Goal: Information Seeking & Learning: Learn about a topic

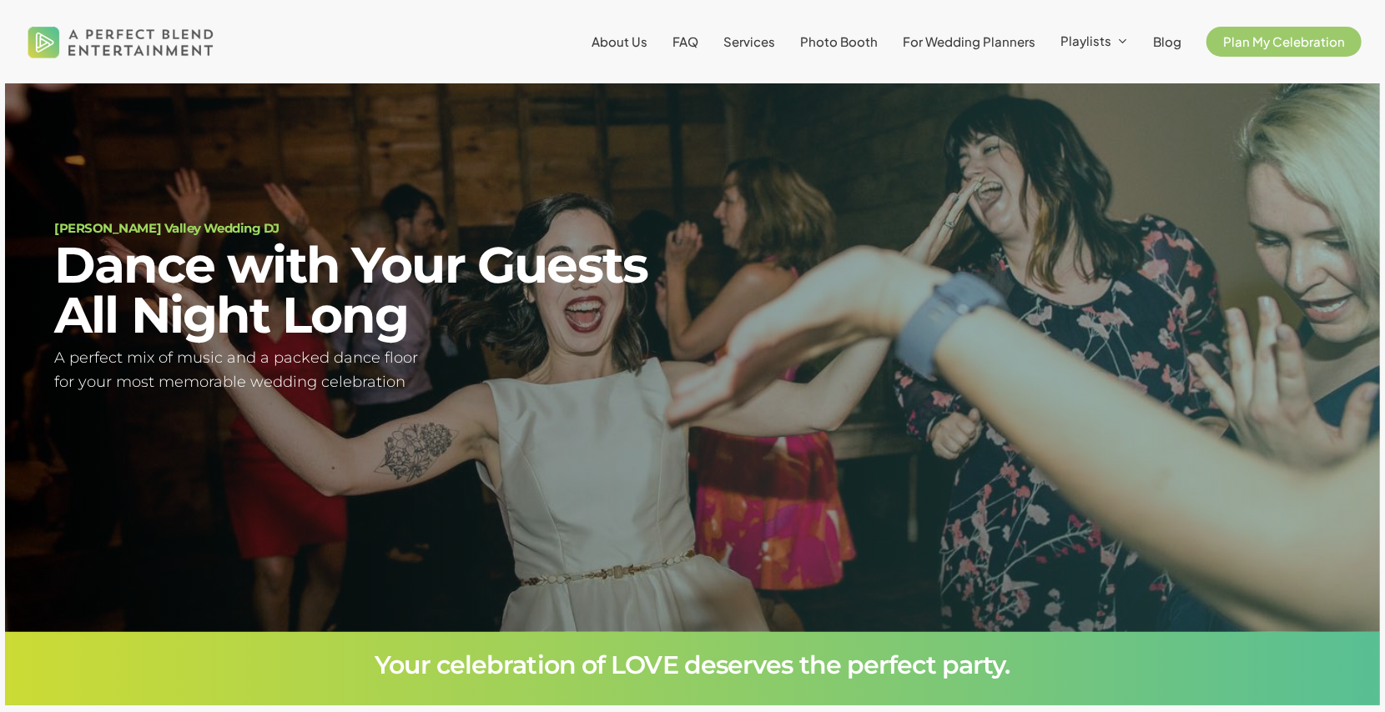
scroll to position [117, 0]
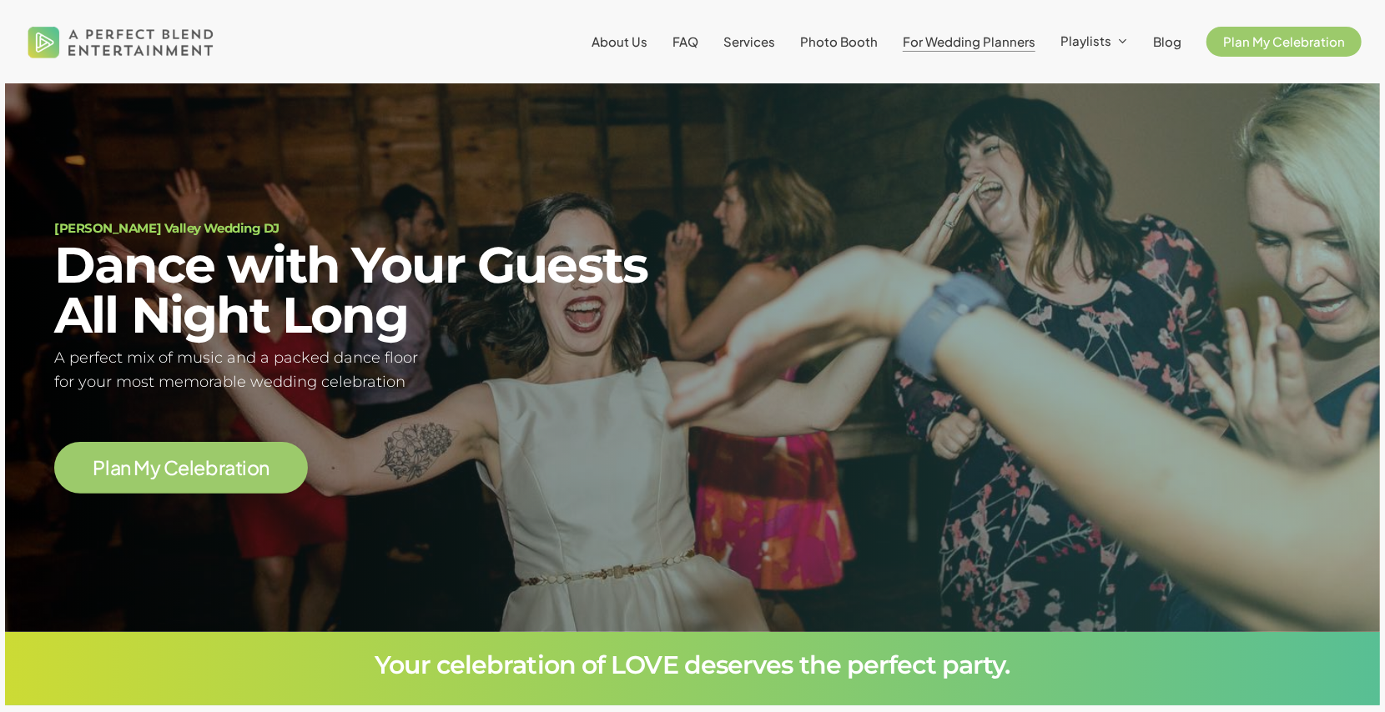
click at [938, 38] on span "For Wedding Planners" at bounding box center [968, 41] width 133 height 16
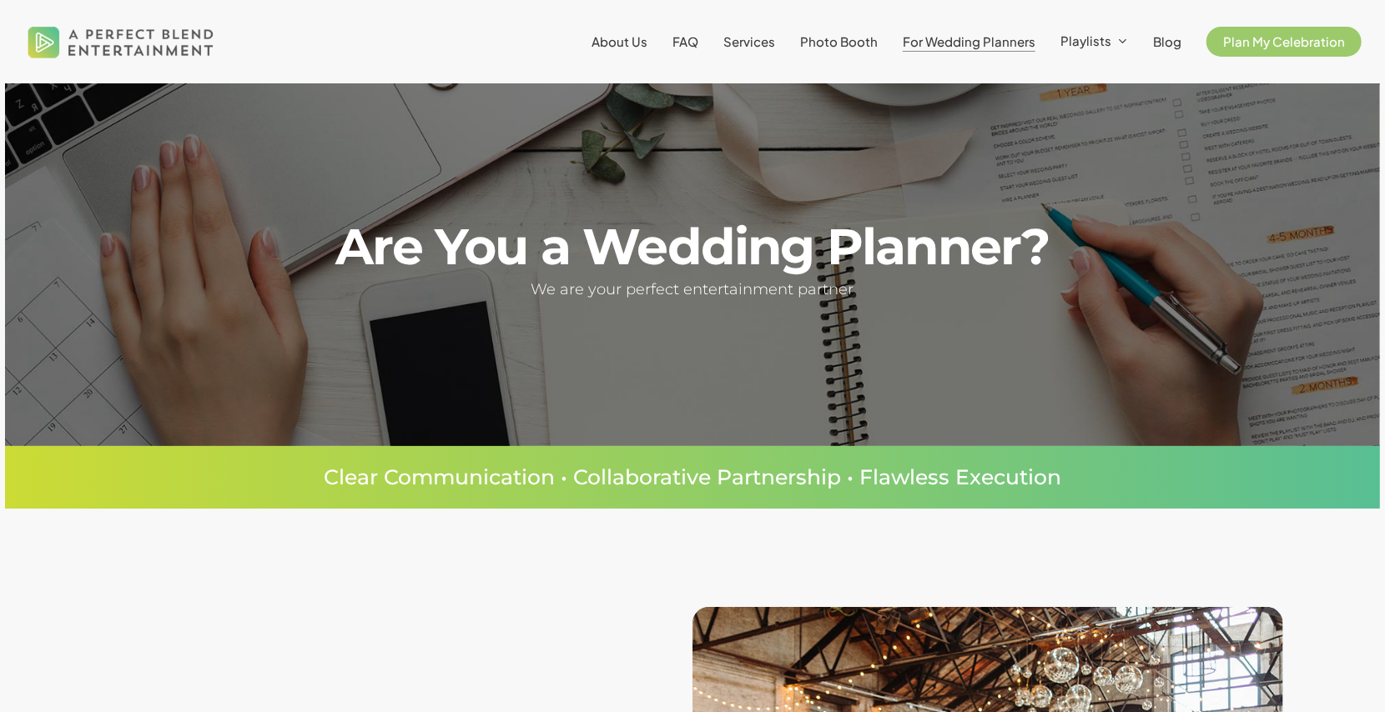
click at [676, 37] on li "FAQ" at bounding box center [685, 41] width 51 height 83
click at [745, 39] on span "Services" at bounding box center [749, 41] width 52 height 16
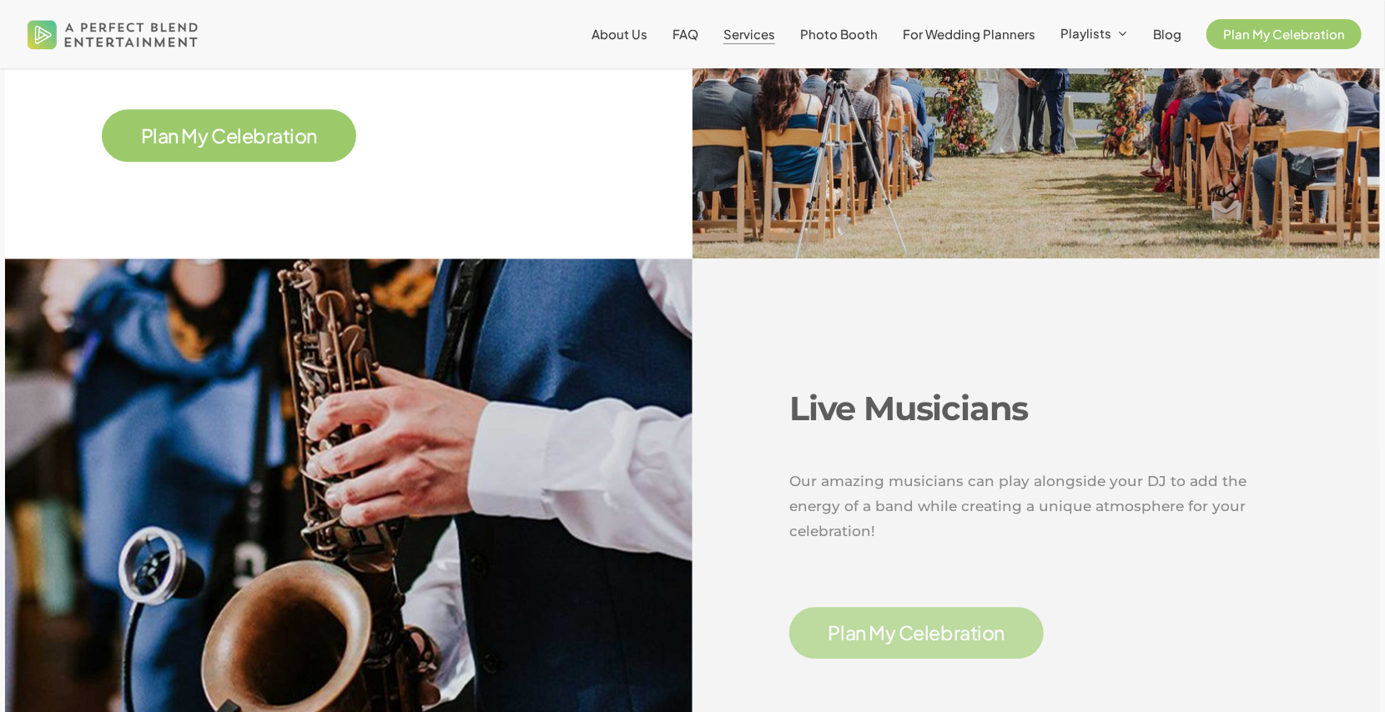
scroll to position [2643, 0]
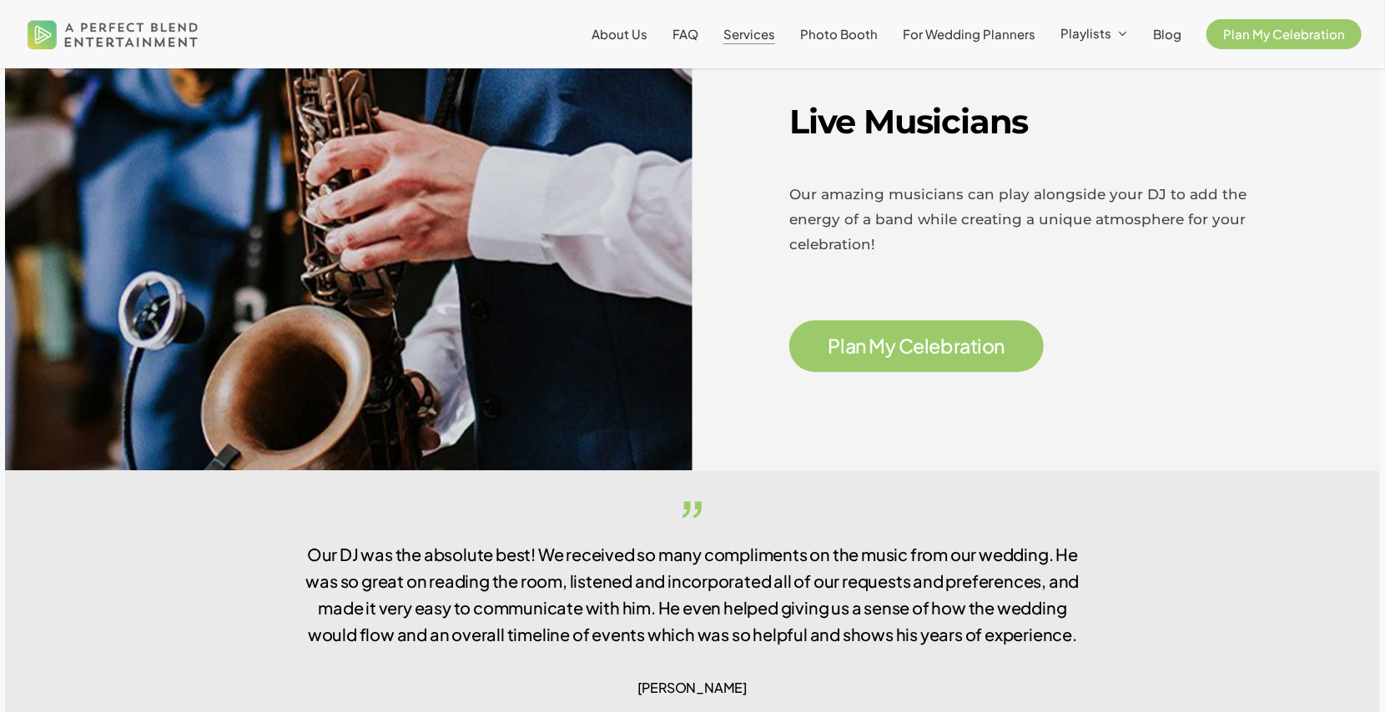
click at [913, 336] on span "C" at bounding box center [905, 345] width 15 height 19
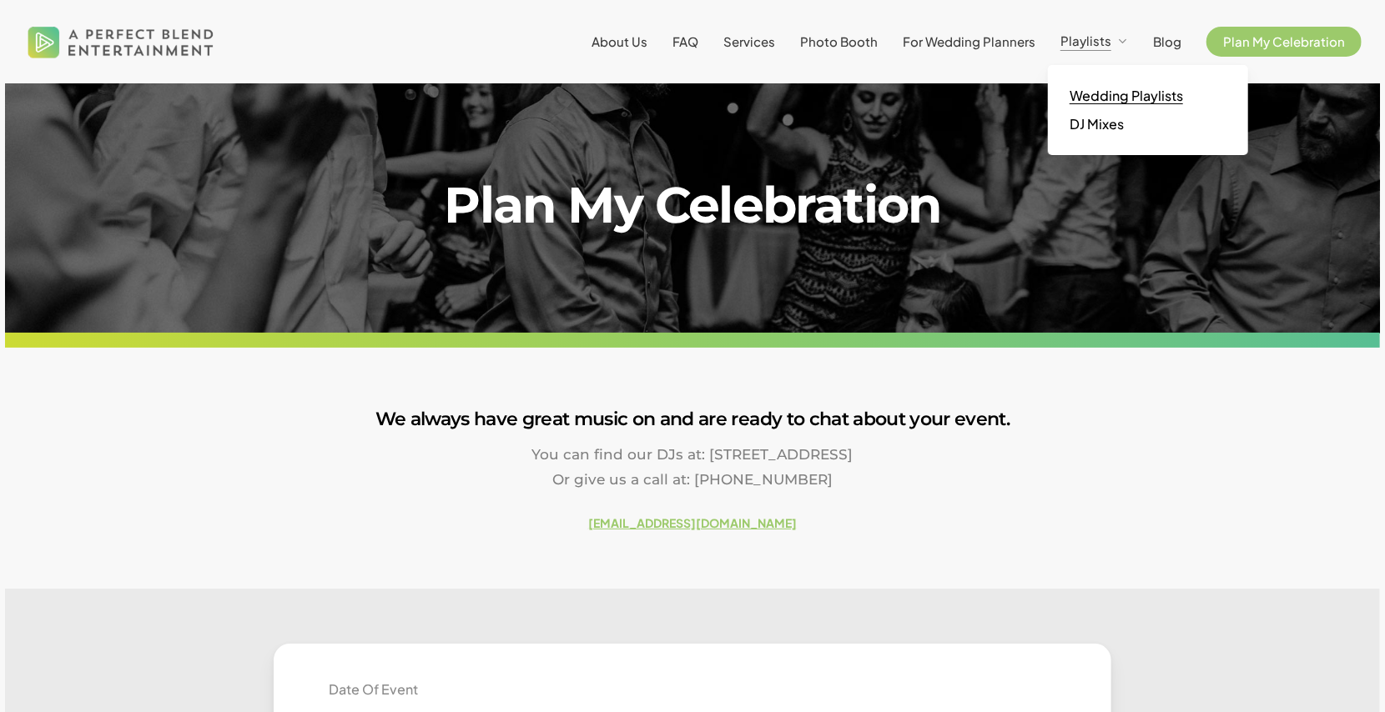
click at [1108, 94] on span "Wedding Playlists" at bounding box center [1125, 96] width 113 height 18
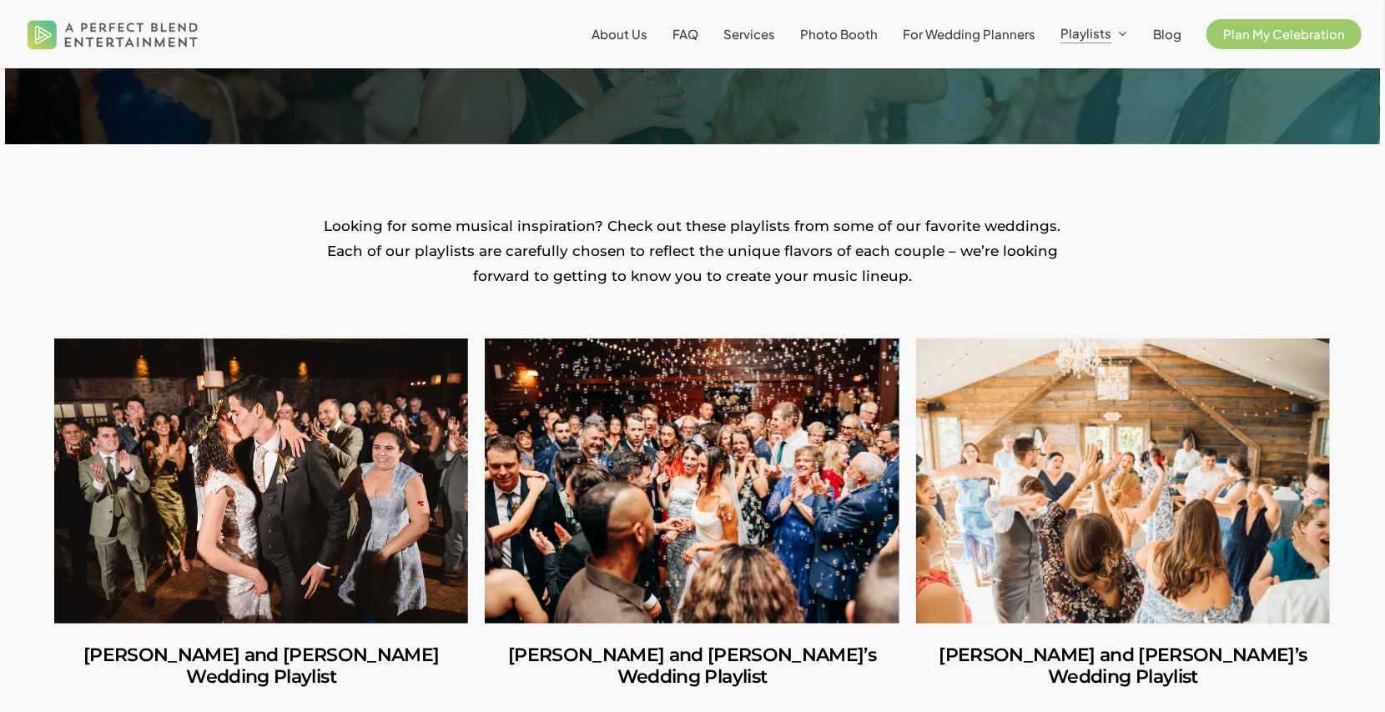
scroll to position [283, 0]
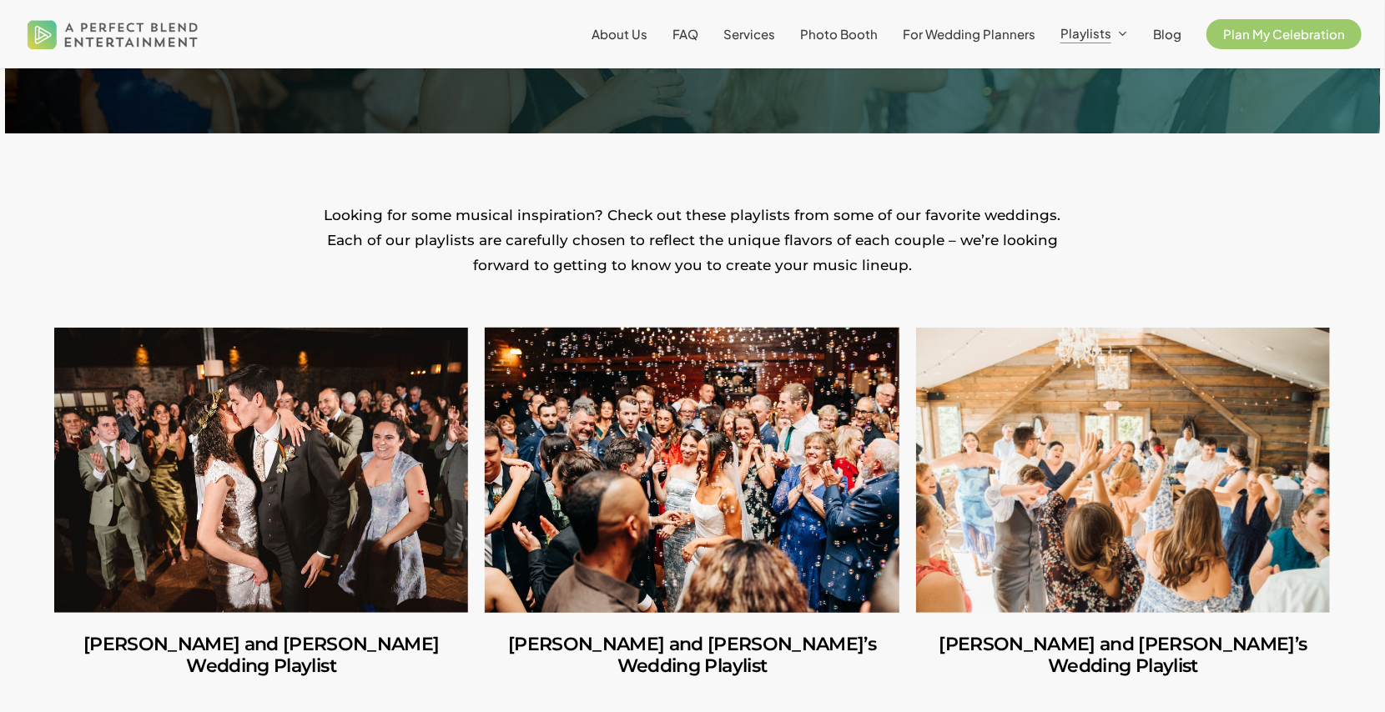
click at [614, 559] on link "Ilana and Andrew’s Wedding Playlist" at bounding box center [692, 470] width 414 height 285
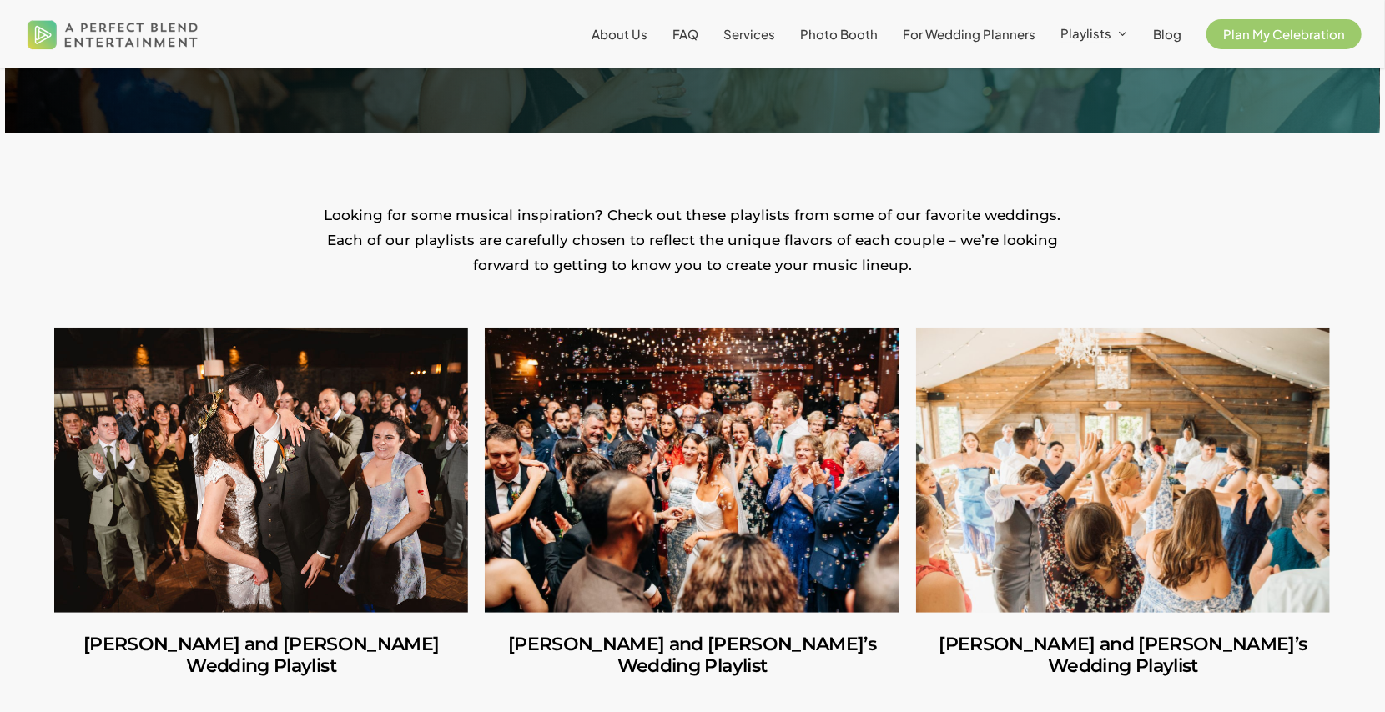
drag, startPoint x: 1383, startPoint y: 47, endPoint x: 1387, endPoint y: 76, distance: 29.5
drag, startPoint x: 1387, startPoint y: 76, endPoint x: 1337, endPoint y: 153, distance: 92.3
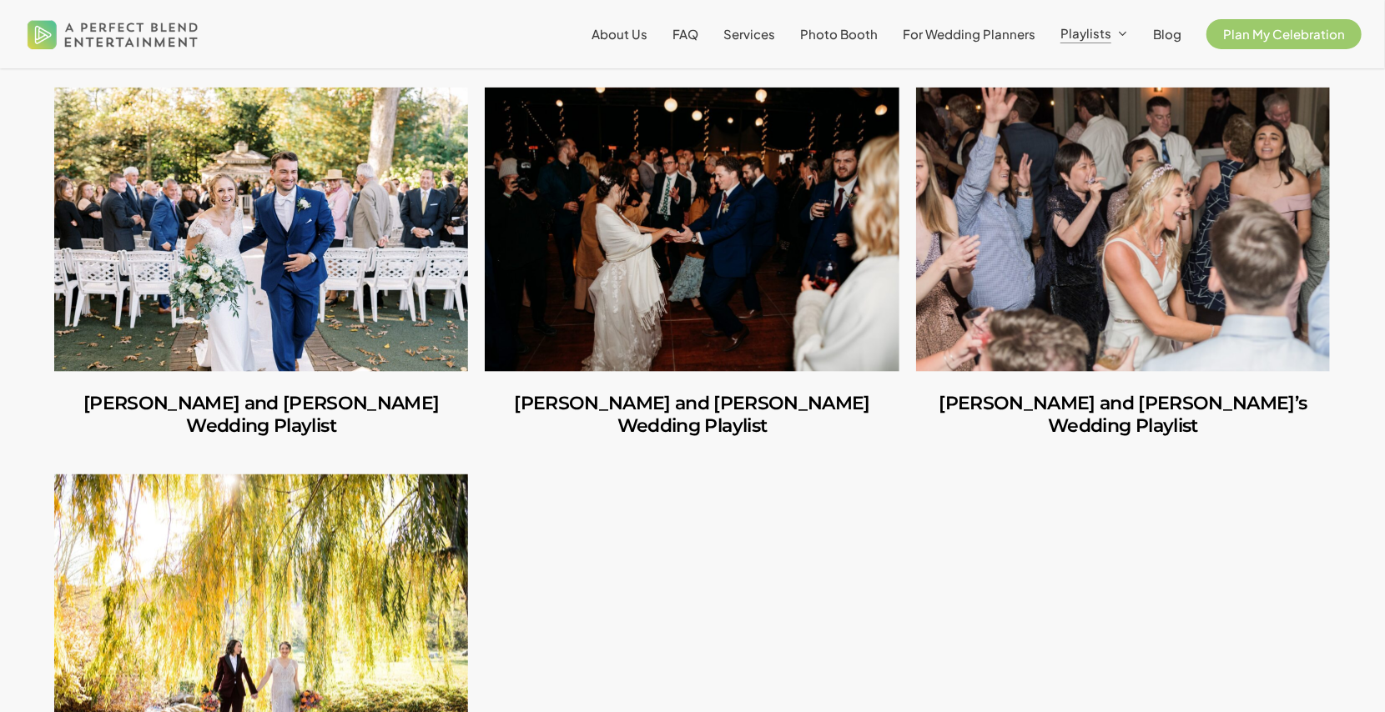
scroll to position [1412, 0]
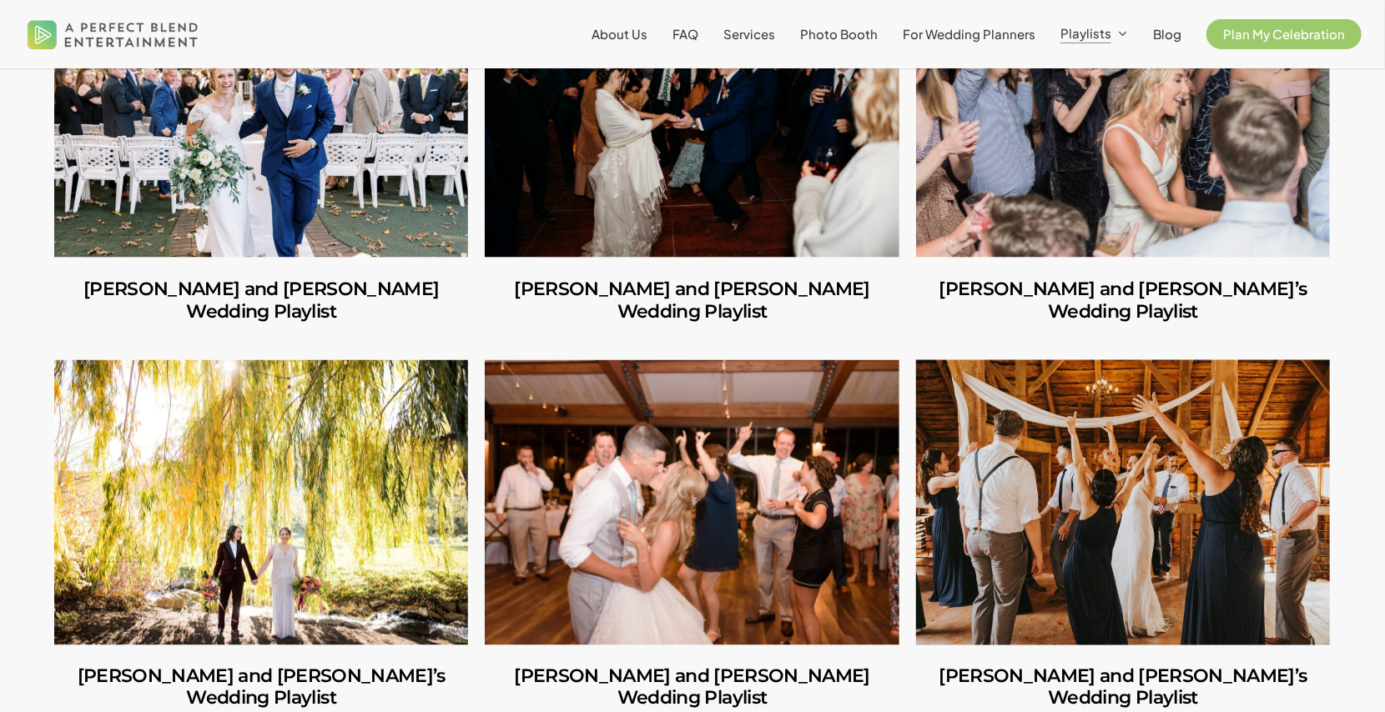
click at [1065, 470] on link "Stephen and Samantha’s Wedding Playlist" at bounding box center [1123, 502] width 414 height 285
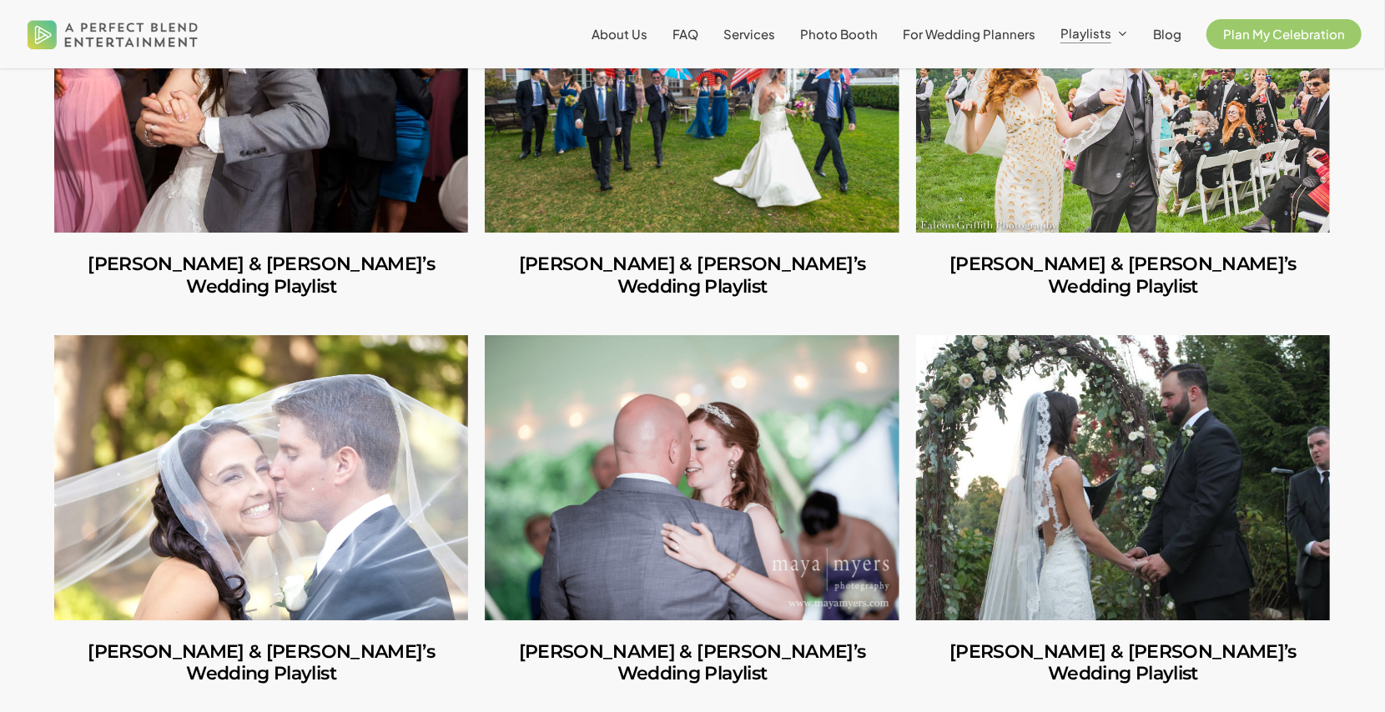
scroll to position [3363, 0]
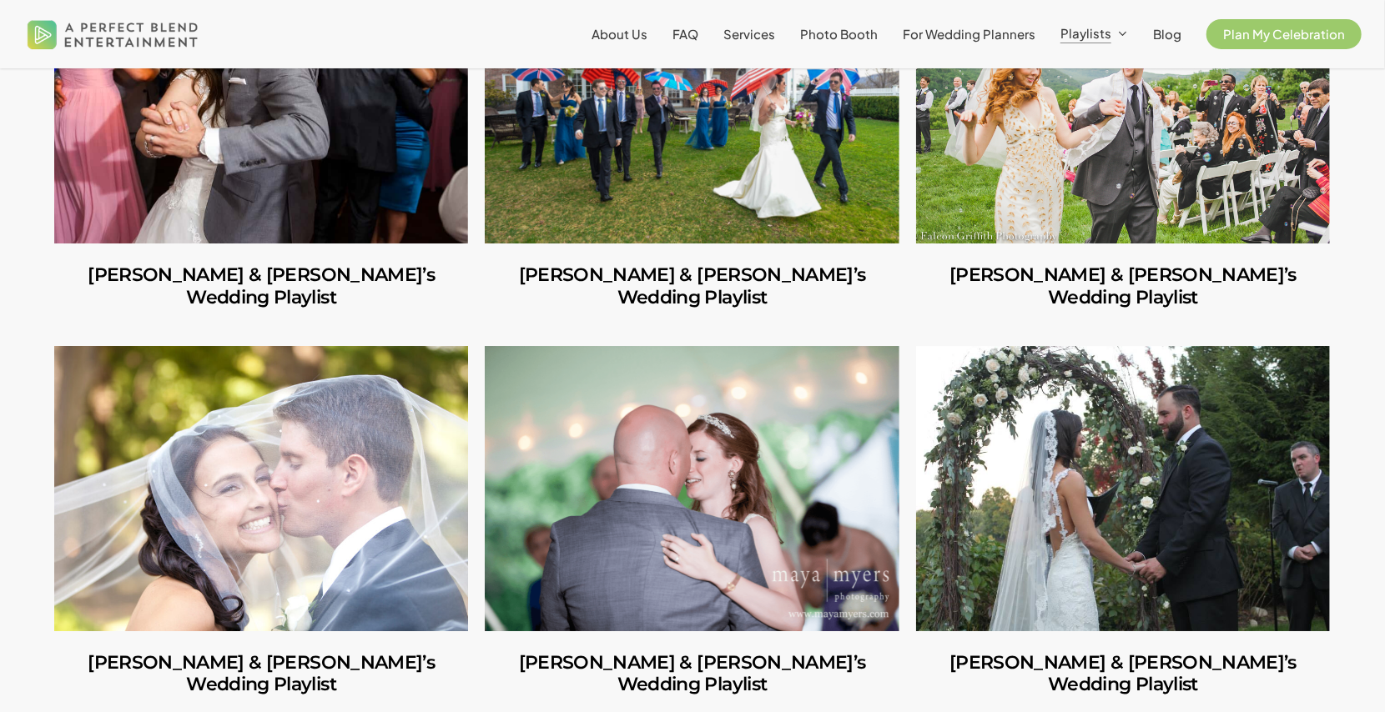
click at [285, 388] on link "Jessica & Tim’s Wedding Playlist" at bounding box center [261, 488] width 414 height 285
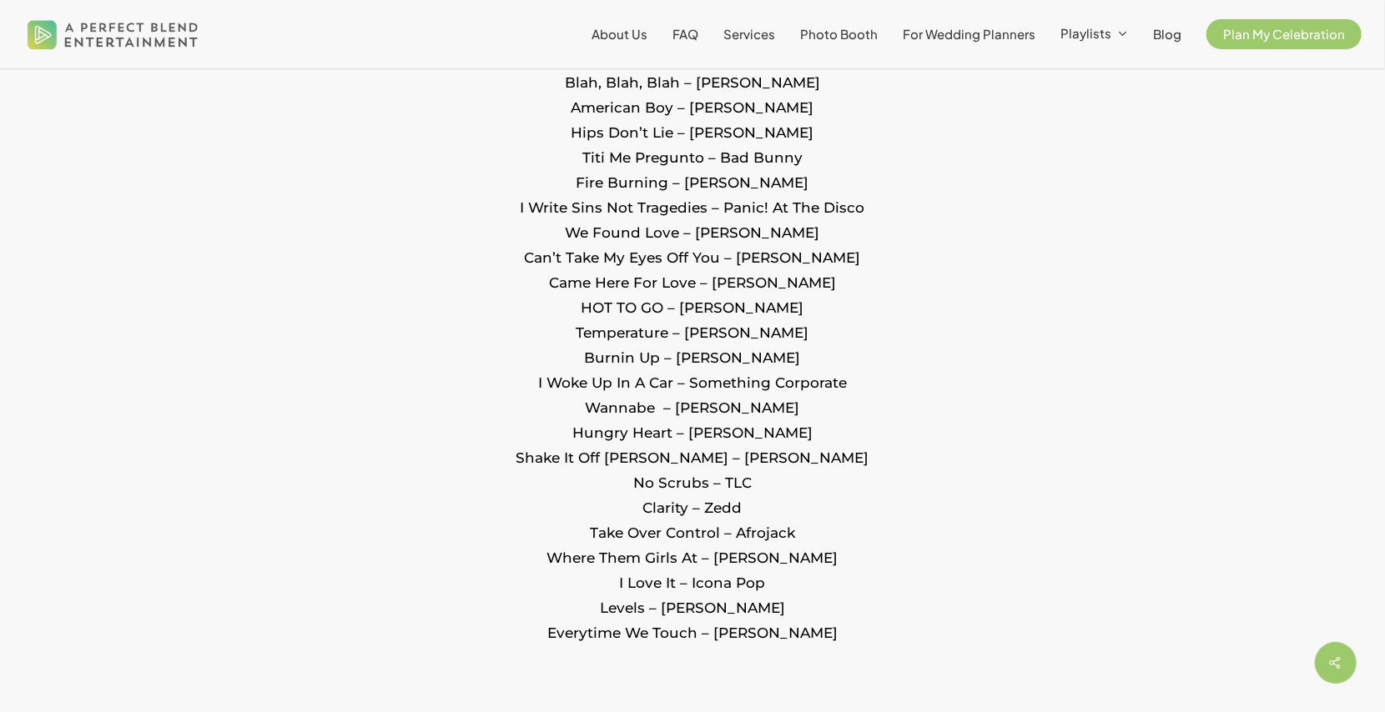
scroll to position [2037, 0]
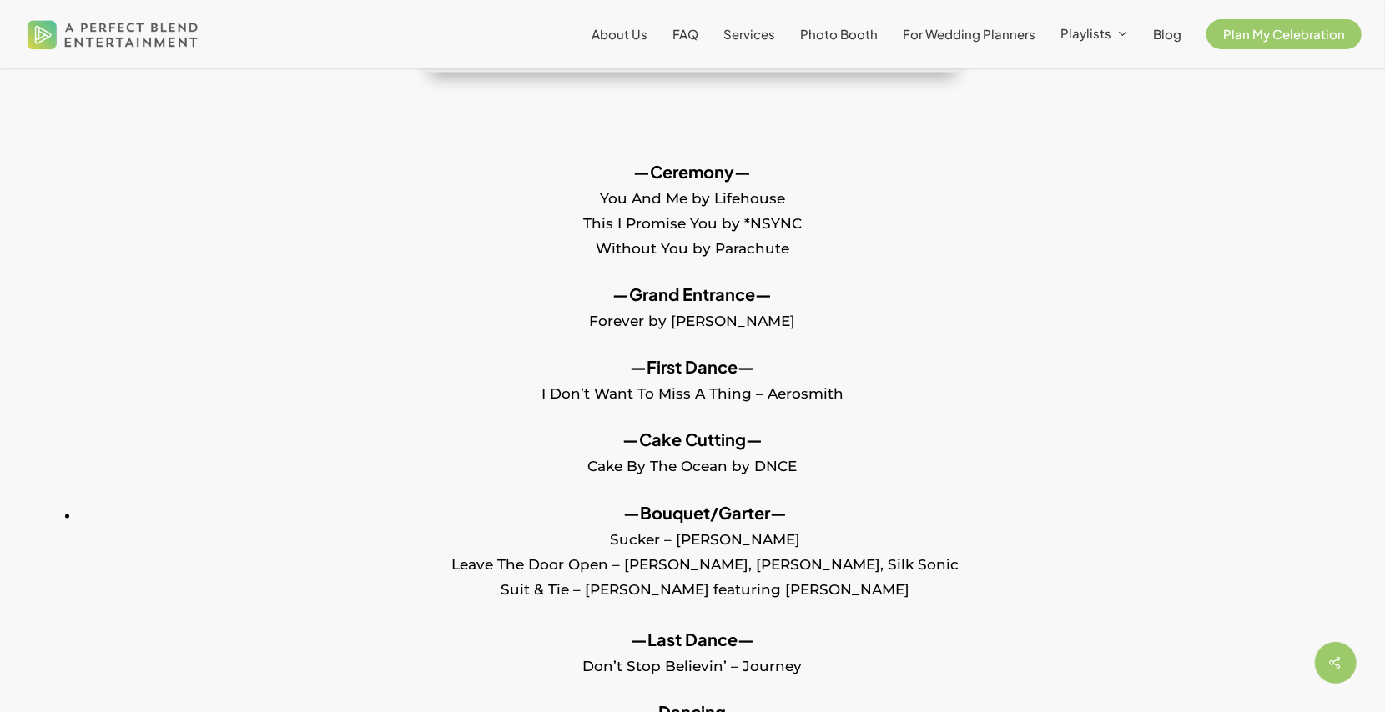
scroll to position [1551, 0]
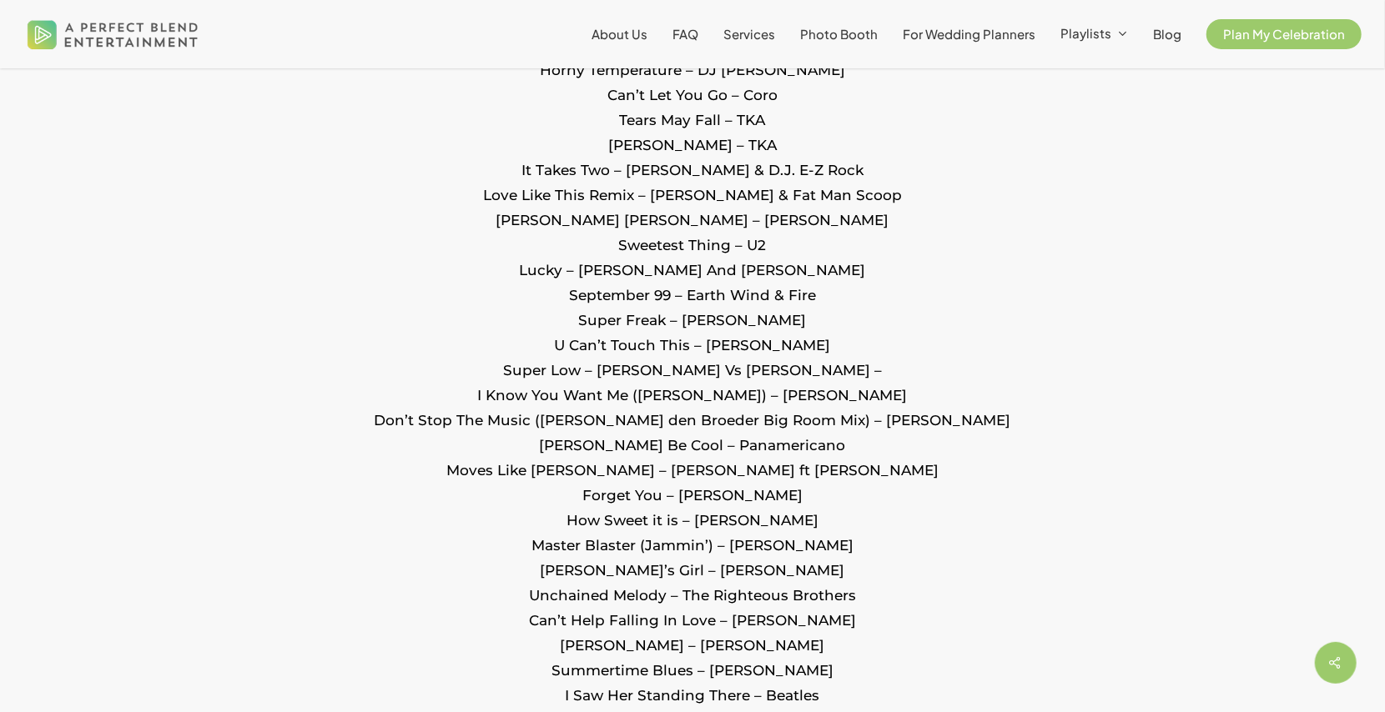
scroll to position [2845, 0]
